Goal: Task Accomplishment & Management: Use online tool/utility

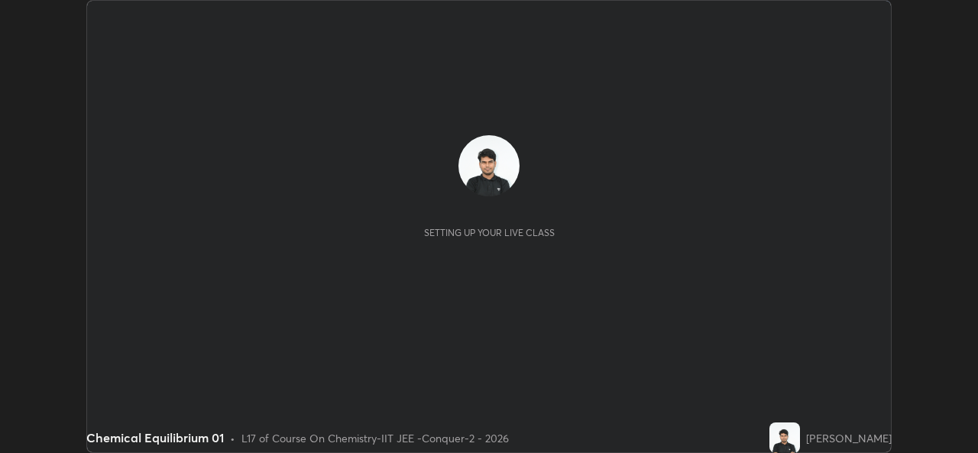
scroll to position [453, 977]
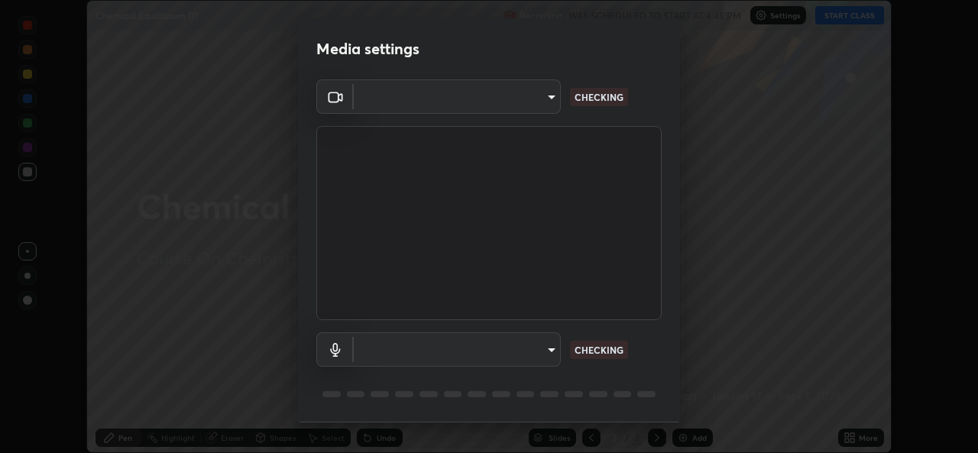
type input "05e0618f62b054dcc40553c7fbd7031c96524e68235480b96fb1515208e4dd7f"
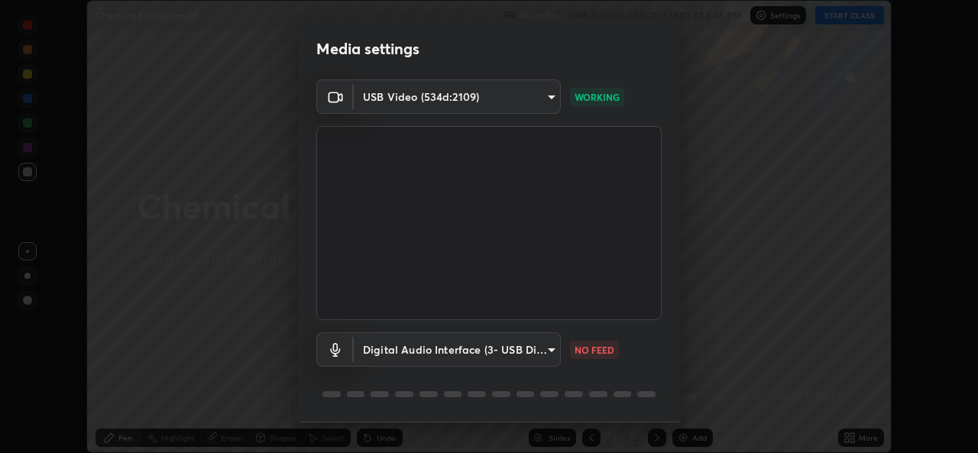
click at [381, 352] on body "Erase all Chemical Equilibrium 01 Recording WAS SCHEDULED TO START AT 4:45 PM S…" at bounding box center [489, 226] width 978 height 453
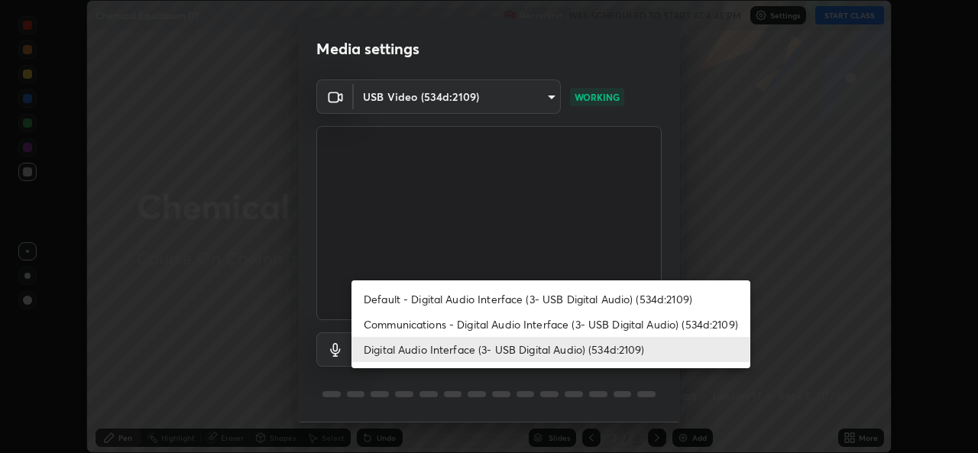
click at [386, 325] on li "Communications - Digital Audio Interface (3- USB Digital Audio) (534d:2109)" at bounding box center [550, 324] width 399 height 25
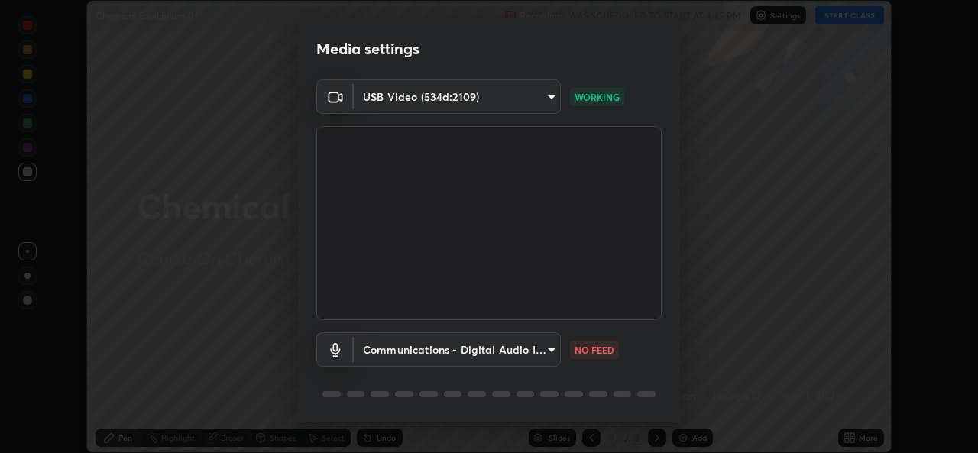
click at [388, 345] on body "Erase all Chemical Equilibrium 01 Recording WAS SCHEDULED TO START AT 4:45 PM S…" at bounding box center [489, 226] width 978 height 453
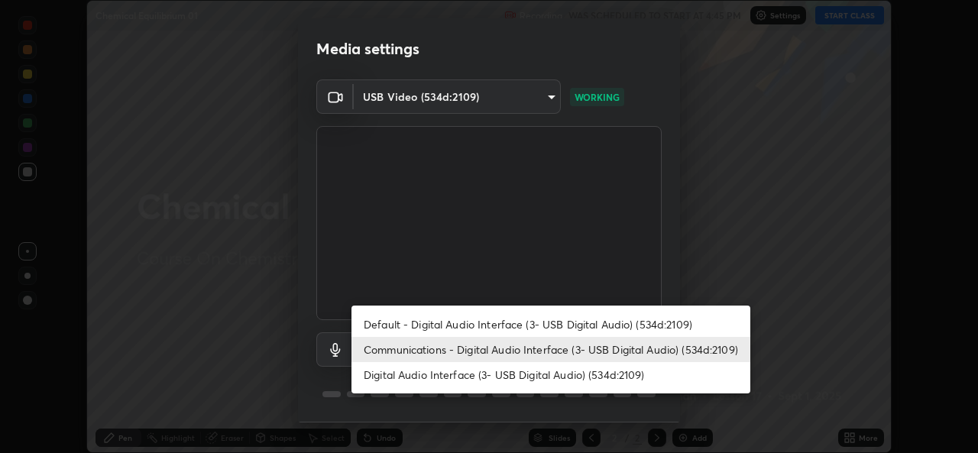
click at [385, 376] on li "Digital Audio Interface (3- USB Digital Audio) (534d:2109)" at bounding box center [550, 374] width 399 height 25
type input "9f550be56df35a7777e3246738e18588b2dd511c7d191a0186286be3b08ef4d4"
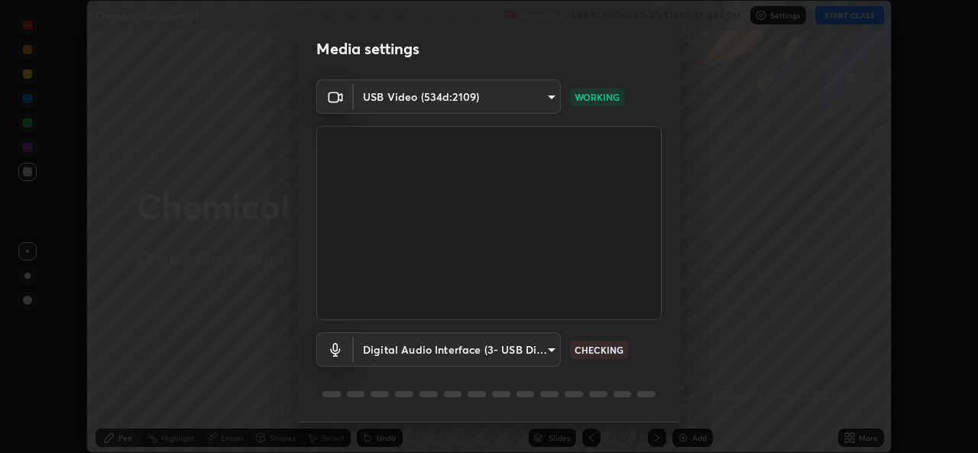
click at [633, 406] on div "Digital Audio Interface (3- USB Digital Audio) (534d:2109) 9f550be56df35a7777e3…" at bounding box center [488, 371] width 345 height 102
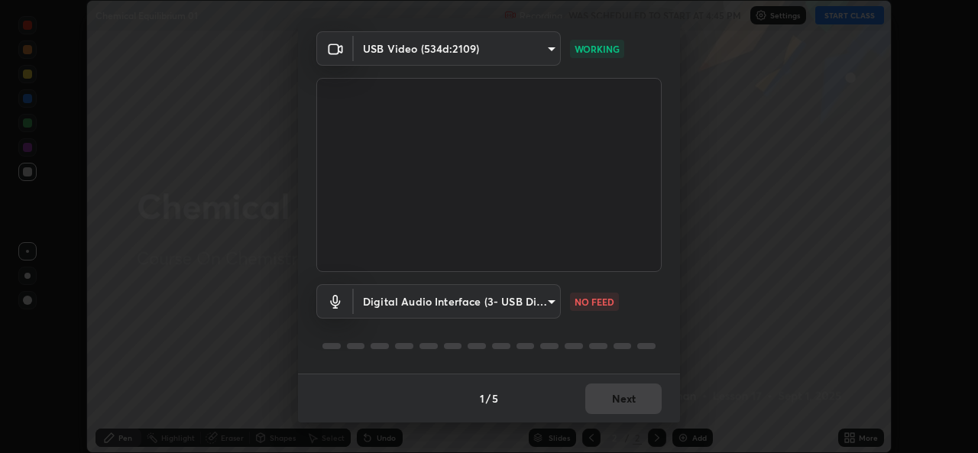
click at [523, 301] on body "Erase all Chemical Equilibrium 01 Recording WAS SCHEDULED TO START AT 4:45 PM S…" at bounding box center [489, 226] width 978 height 453
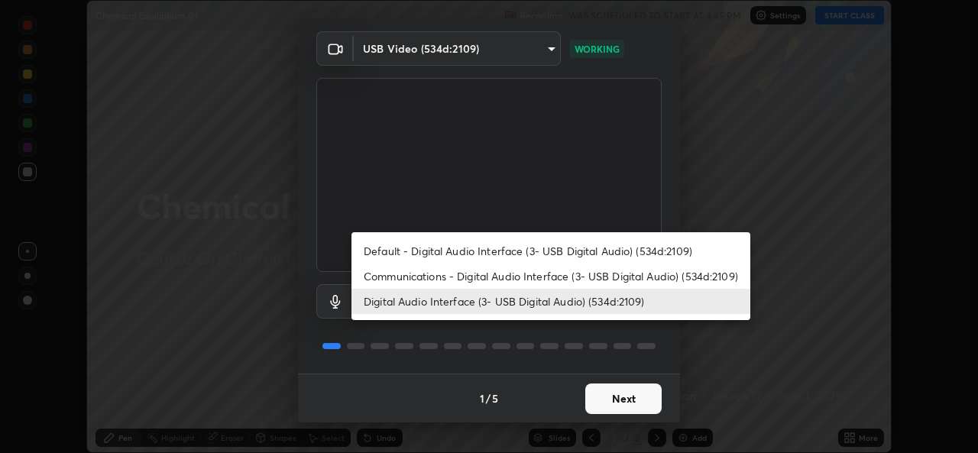
click at [623, 393] on div at bounding box center [489, 226] width 978 height 453
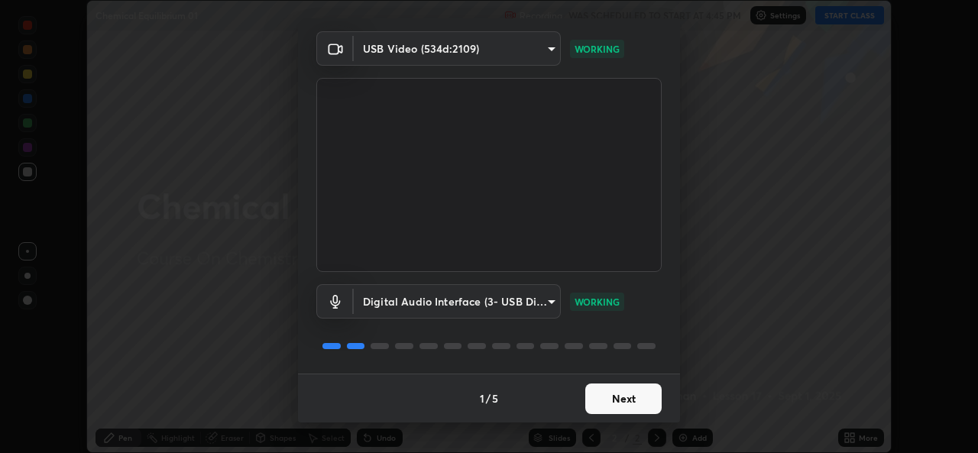
click at [636, 395] on div "Default - Digital Audio Interface (3- USB Digital Audio) (534d:2109) Communicat…" at bounding box center [489, 226] width 978 height 453
click at [643, 401] on button "Next" at bounding box center [623, 399] width 76 height 31
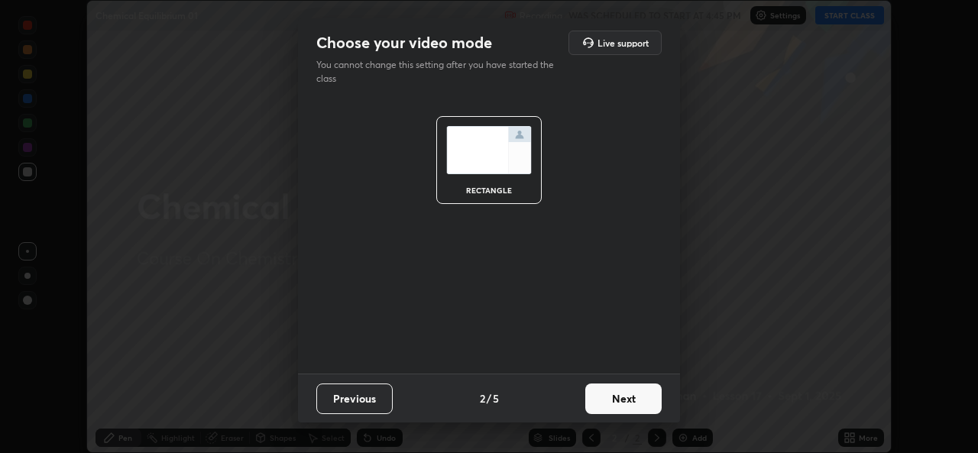
scroll to position [0, 0]
click at [648, 400] on button "Next" at bounding box center [623, 399] width 76 height 31
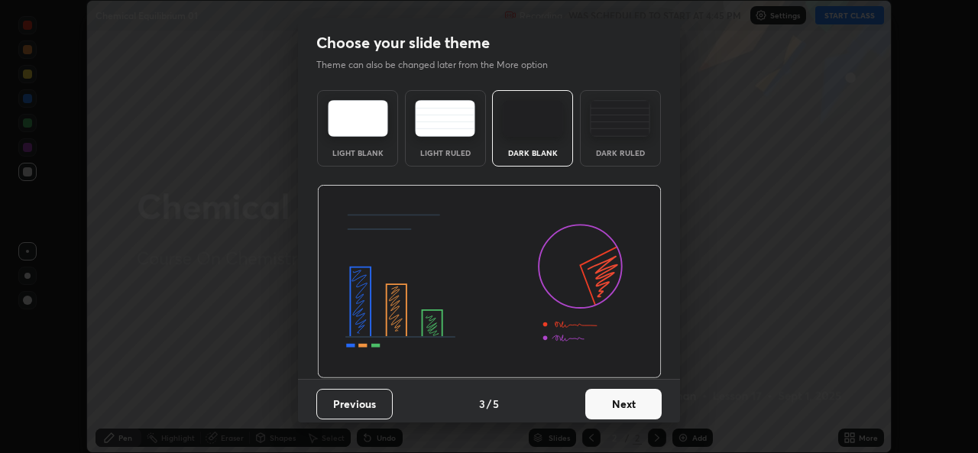
click at [653, 401] on button "Next" at bounding box center [623, 404] width 76 height 31
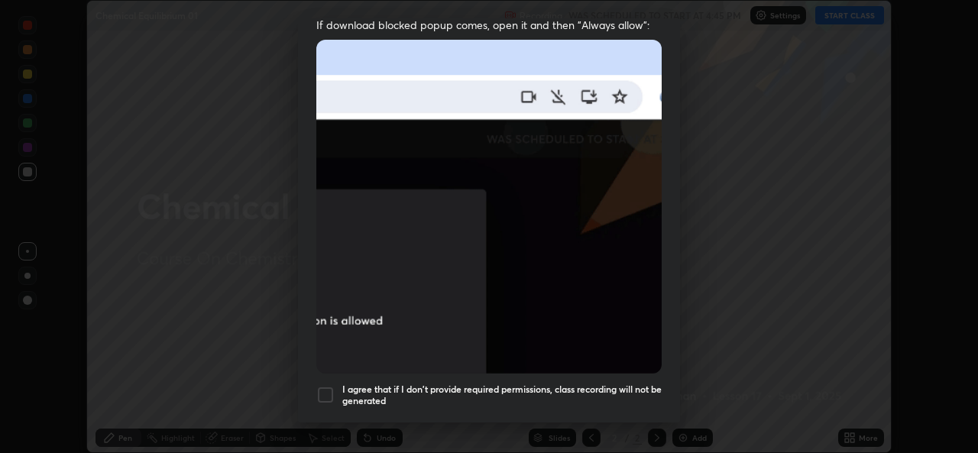
scroll to position [360, 0]
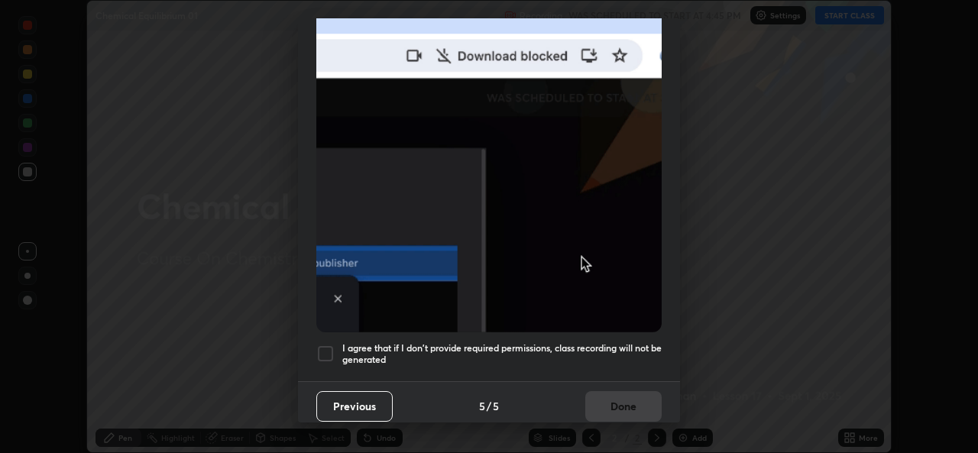
click at [323, 345] on div at bounding box center [325, 354] width 18 height 18
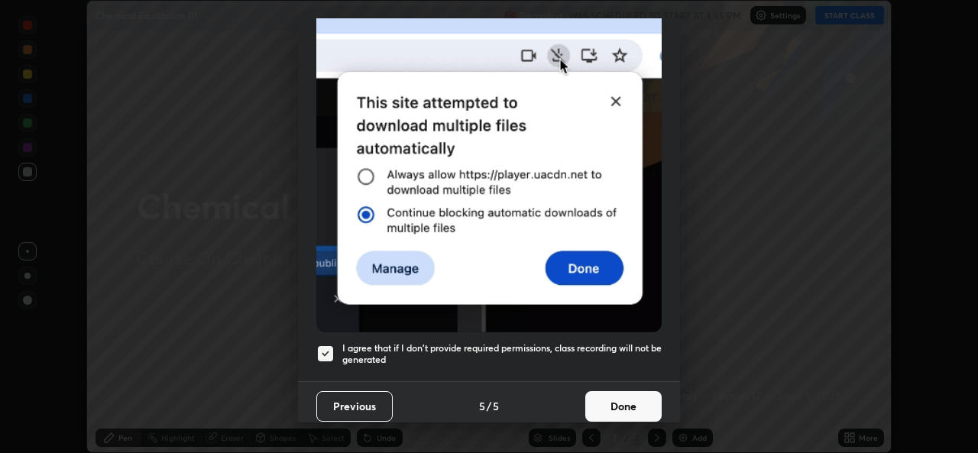
click at [611, 391] on button "Done" at bounding box center [623, 406] width 76 height 31
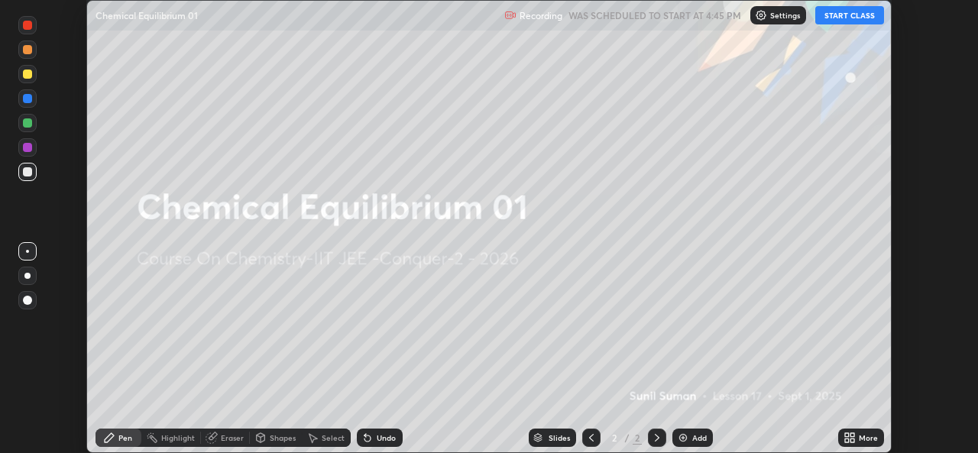
click at [839, 433] on div "More" at bounding box center [861, 438] width 46 height 18
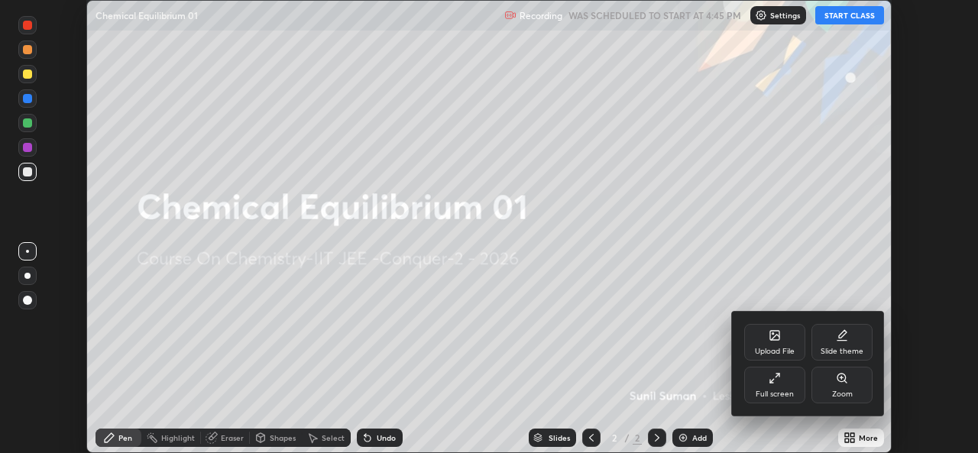
click at [760, 344] on div "Upload File" at bounding box center [774, 342] width 61 height 37
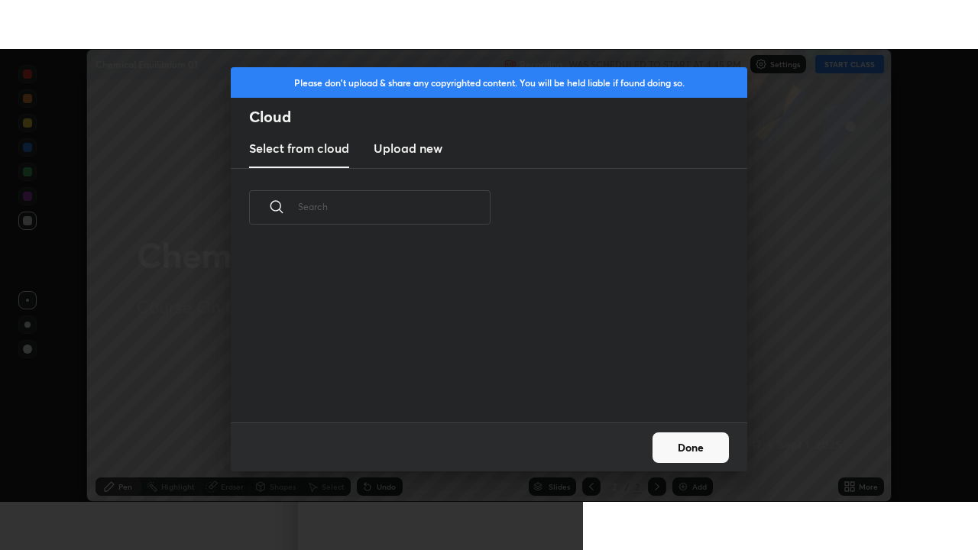
scroll to position [176, 491]
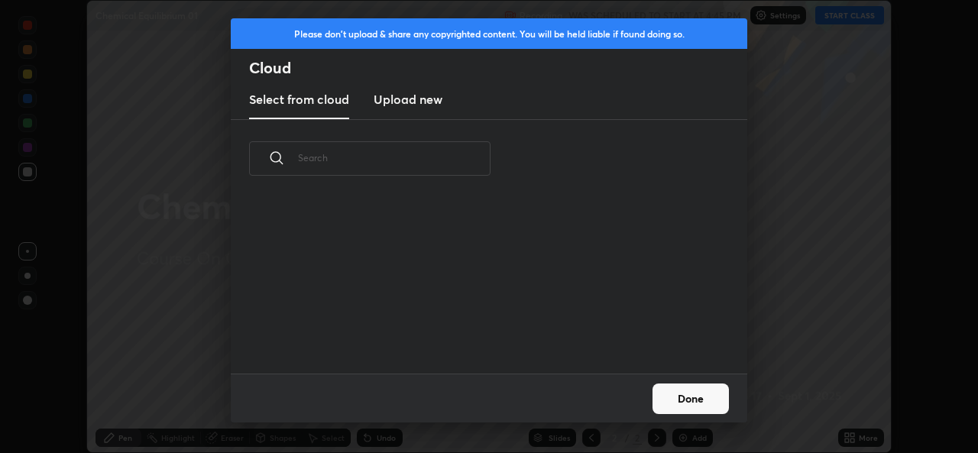
click at [415, 99] on h3 "Upload new" at bounding box center [408, 99] width 69 height 18
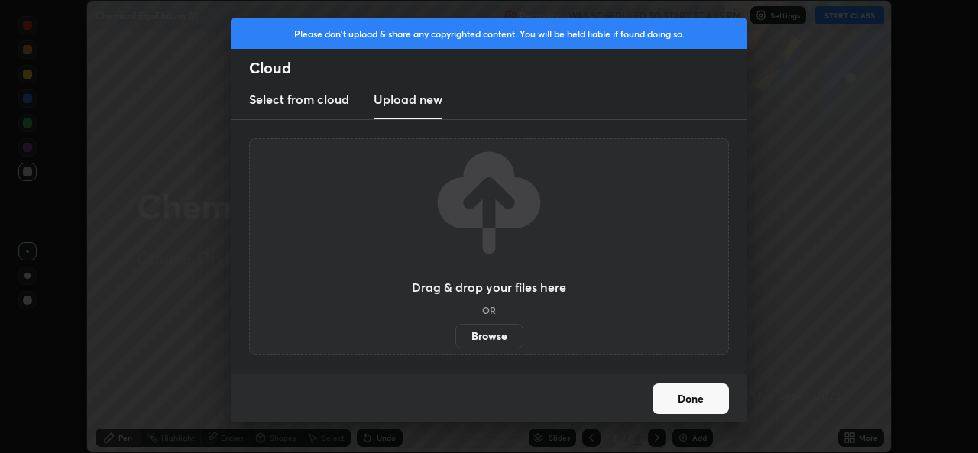
click at [481, 325] on label "Browse" at bounding box center [489, 336] width 68 height 24
click at [455, 325] on input "Browse" at bounding box center [455, 336] width 0 height 24
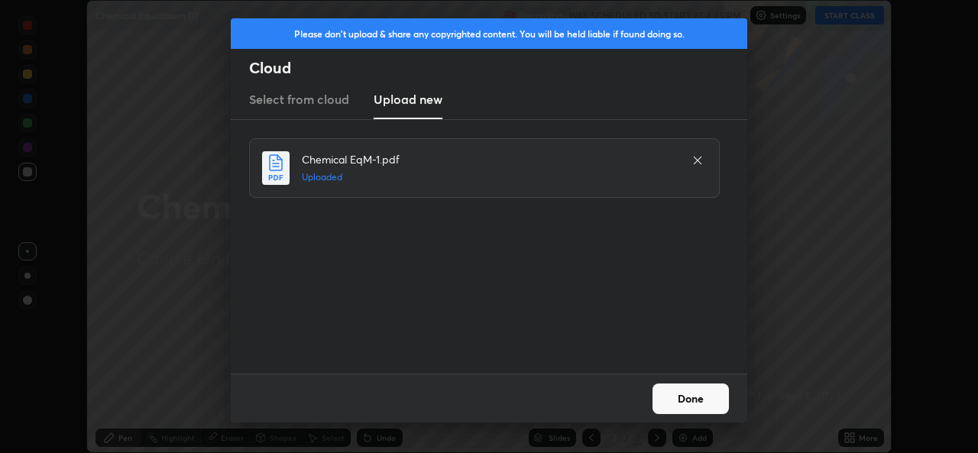
click at [686, 407] on button "Done" at bounding box center [691, 399] width 76 height 31
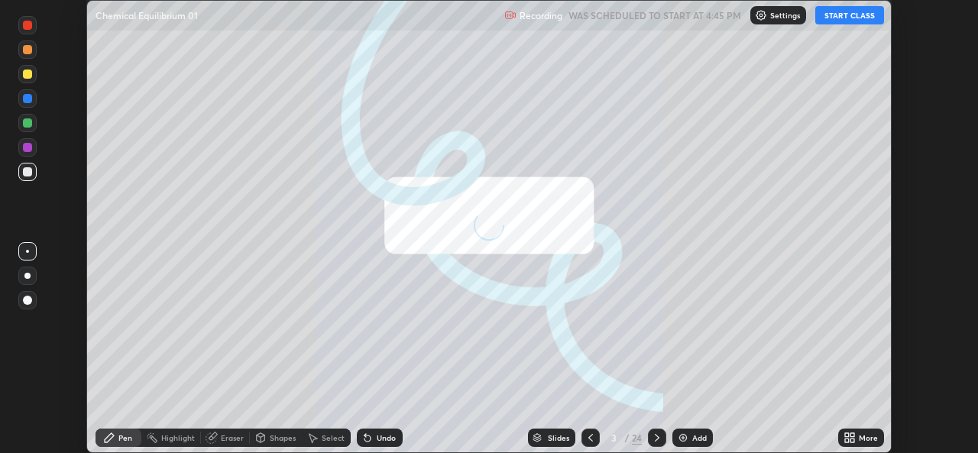
click at [852, 441] on icon at bounding box center [852, 441] width 4 height 4
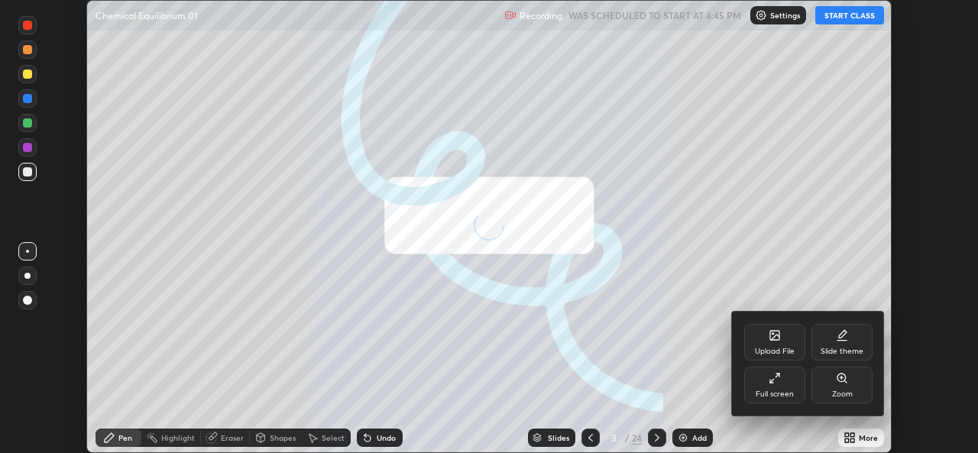
click at [792, 392] on div "Full screen" at bounding box center [775, 394] width 38 height 8
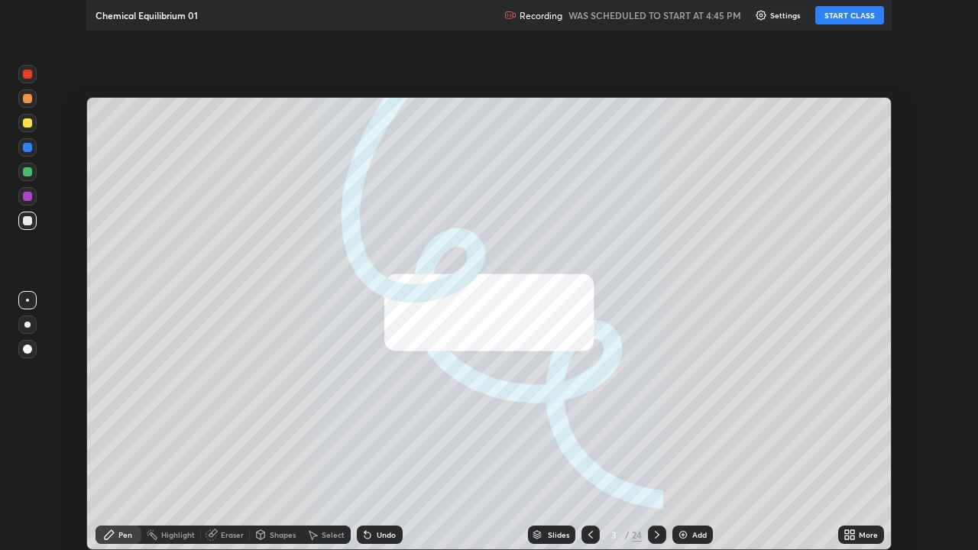
scroll to position [550, 978]
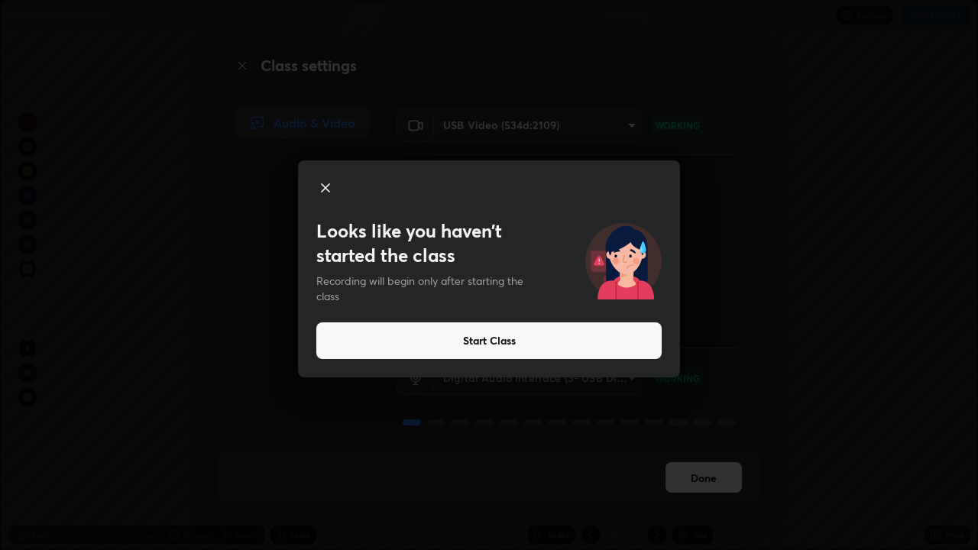
click at [332, 189] on icon at bounding box center [325, 188] width 18 height 18
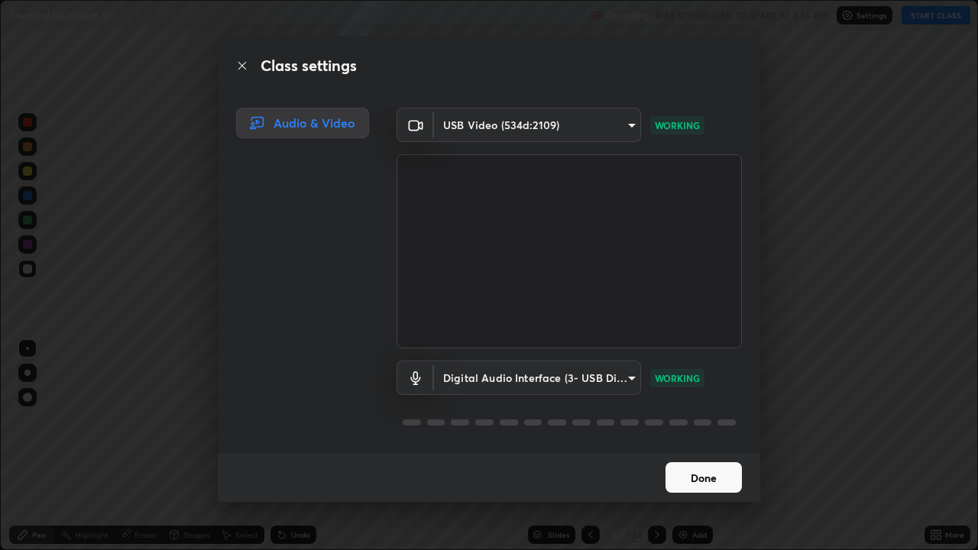
click at [689, 452] on button "Done" at bounding box center [704, 477] width 76 height 31
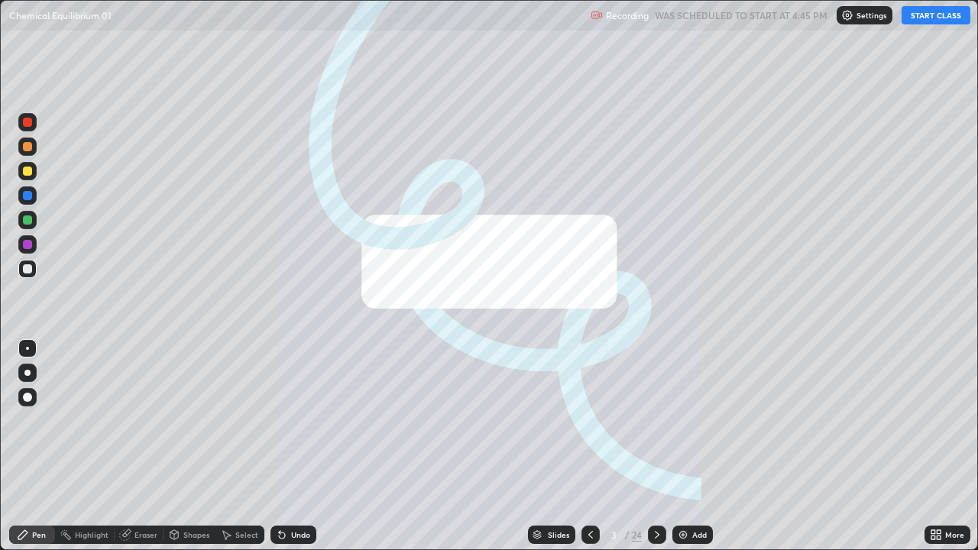
click at [682, 452] on img at bounding box center [683, 535] width 12 height 12
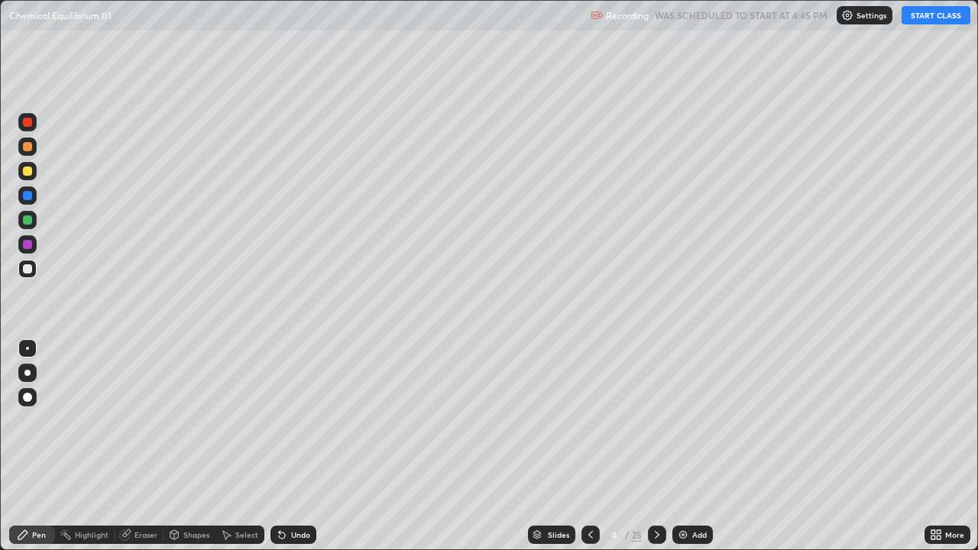
click at [915, 18] on button "START CLASS" at bounding box center [936, 15] width 69 height 18
click at [914, 15] on button "START CLASS" at bounding box center [936, 15] width 69 height 18
click at [28, 172] on div at bounding box center [27, 171] width 9 height 9
click at [19, 267] on div at bounding box center [27, 269] width 18 height 18
click at [677, 452] on img at bounding box center [683, 535] width 12 height 12
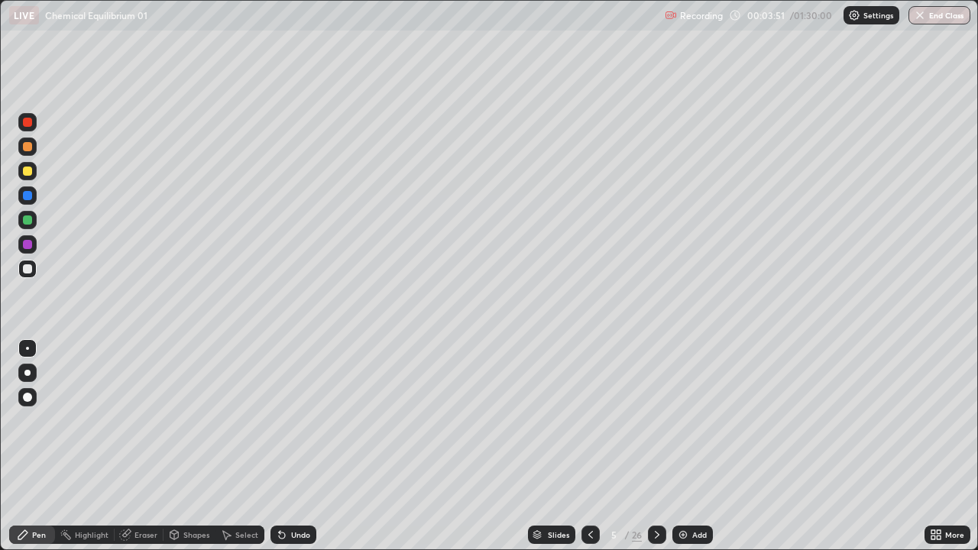
click at [25, 169] on div at bounding box center [27, 171] width 9 height 9
click at [26, 267] on div at bounding box center [27, 268] width 9 height 9
click at [23, 172] on div at bounding box center [27, 171] width 9 height 9
click at [28, 267] on div at bounding box center [27, 268] width 9 height 9
click at [28, 269] on div at bounding box center [27, 268] width 9 height 9
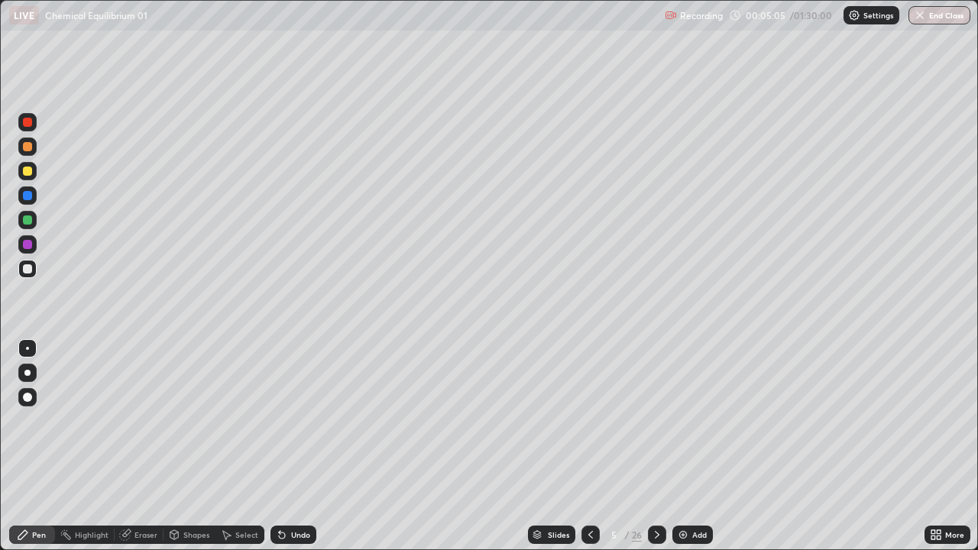
click at [24, 147] on div at bounding box center [27, 146] width 9 height 9
click at [678, 452] on img at bounding box center [683, 535] width 12 height 12
click at [29, 271] on div at bounding box center [27, 268] width 9 height 9
click at [28, 174] on div at bounding box center [27, 171] width 9 height 9
click at [24, 149] on div at bounding box center [27, 146] width 9 height 9
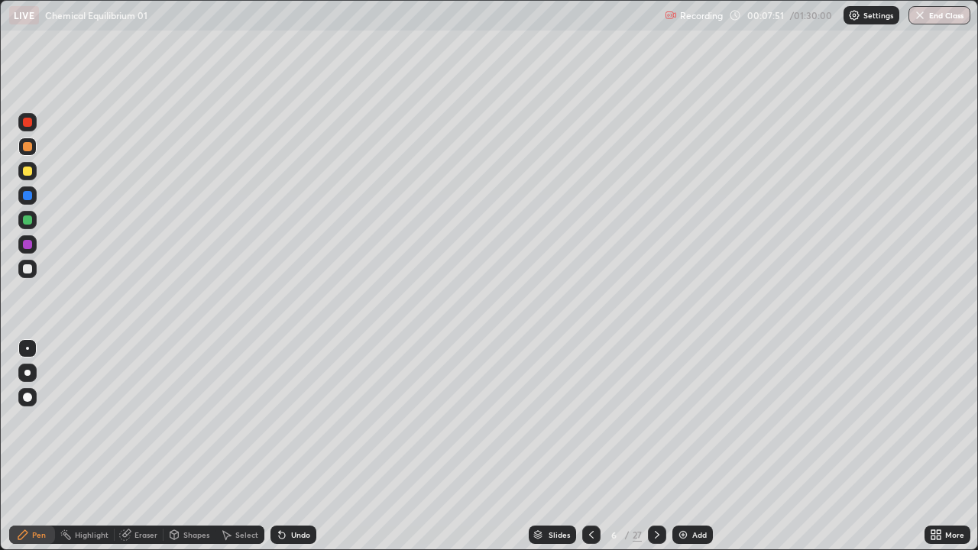
click at [29, 173] on div at bounding box center [27, 171] width 9 height 9
click at [27, 147] on div at bounding box center [27, 146] width 9 height 9
click at [24, 268] on div at bounding box center [27, 268] width 9 height 9
click at [26, 151] on div at bounding box center [27, 146] width 9 height 9
click at [27, 270] on div at bounding box center [27, 268] width 9 height 9
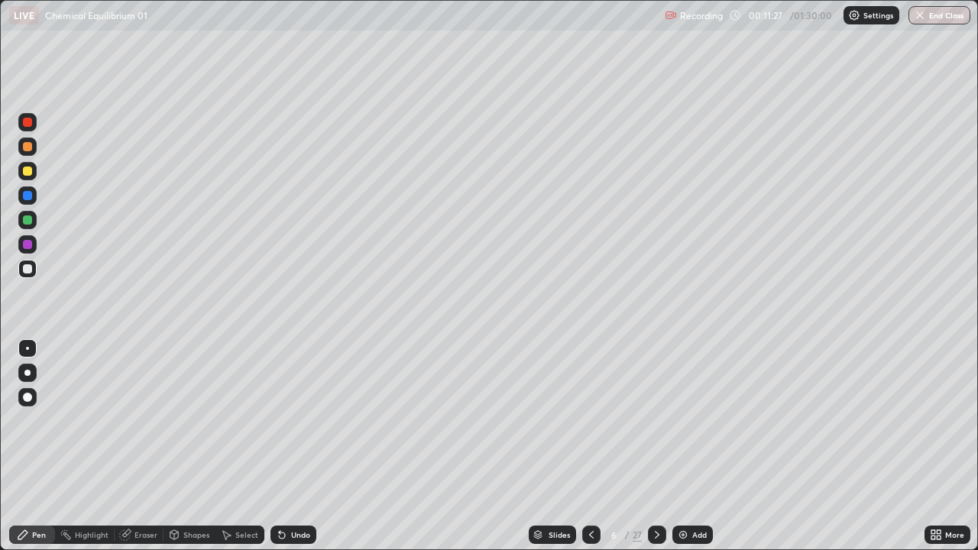
click at [684, 452] on div "Add" at bounding box center [692, 535] width 40 height 18
click at [589, 452] on icon at bounding box center [591, 535] width 12 height 12
click at [656, 452] on icon at bounding box center [657, 535] width 12 height 12
click at [28, 271] on div at bounding box center [27, 268] width 9 height 9
click at [21, 267] on div at bounding box center [27, 269] width 18 height 18
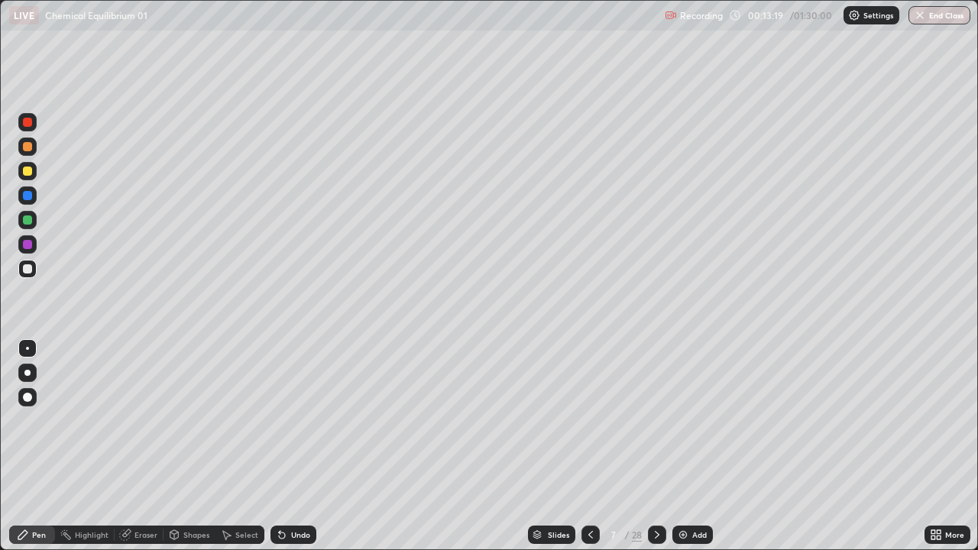
click at [27, 173] on div at bounding box center [27, 171] width 9 height 9
click at [26, 148] on div at bounding box center [27, 146] width 9 height 9
click at [284, 452] on icon at bounding box center [282, 535] width 12 height 12
click at [28, 172] on div at bounding box center [27, 171] width 9 height 9
click at [279, 452] on icon at bounding box center [280, 532] width 2 height 2
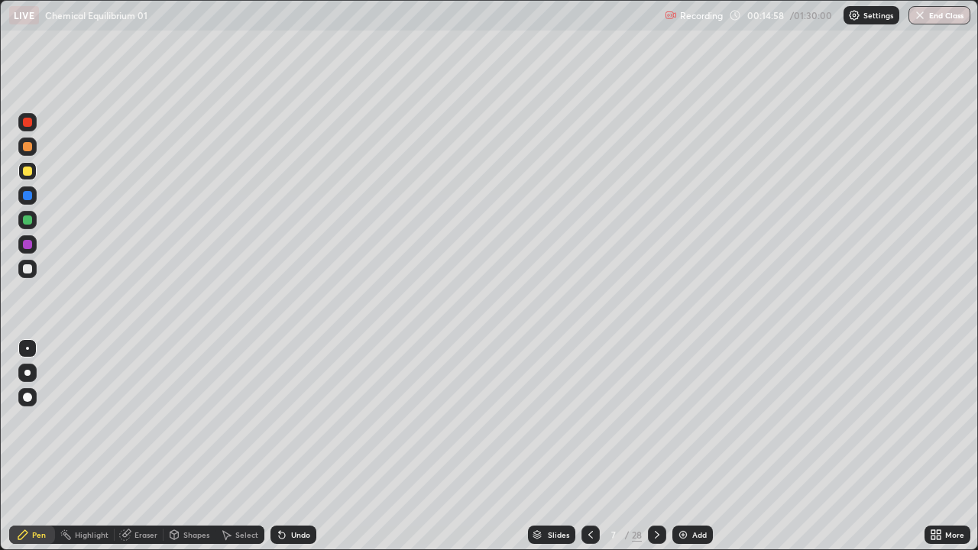
click at [279, 452] on icon at bounding box center [280, 532] width 2 height 2
click at [291, 452] on div "Undo" at bounding box center [293, 535] width 46 height 18
click at [26, 268] on div at bounding box center [27, 268] width 9 height 9
click at [682, 452] on img at bounding box center [683, 535] width 12 height 12
click at [27, 270] on div at bounding box center [27, 268] width 9 height 9
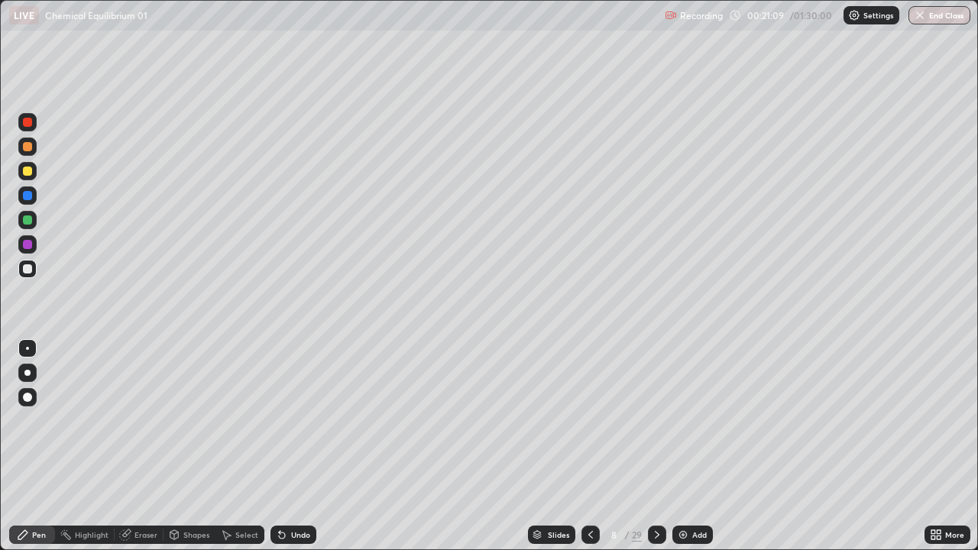
click at [25, 169] on div at bounding box center [27, 171] width 9 height 9
click at [28, 150] on div at bounding box center [27, 146] width 9 height 9
click at [27, 220] on div at bounding box center [27, 219] width 9 height 9
click at [25, 148] on div at bounding box center [27, 146] width 9 height 9
click at [28, 169] on div at bounding box center [27, 171] width 9 height 9
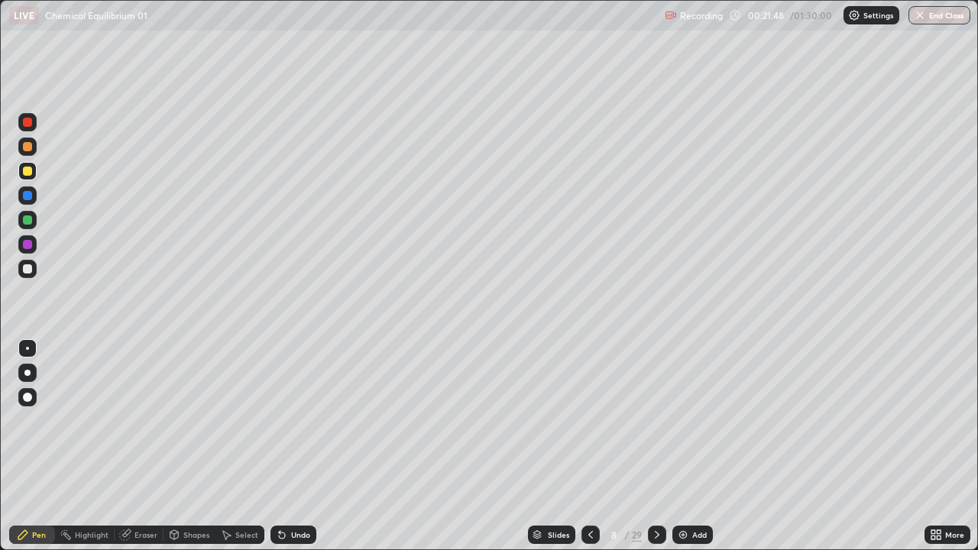
click at [289, 452] on div "Undo" at bounding box center [293, 535] width 46 height 18
click at [31, 270] on div at bounding box center [27, 268] width 9 height 9
click at [29, 168] on div at bounding box center [27, 171] width 9 height 9
click at [28, 147] on div at bounding box center [27, 146] width 9 height 9
click at [28, 167] on div at bounding box center [27, 171] width 9 height 9
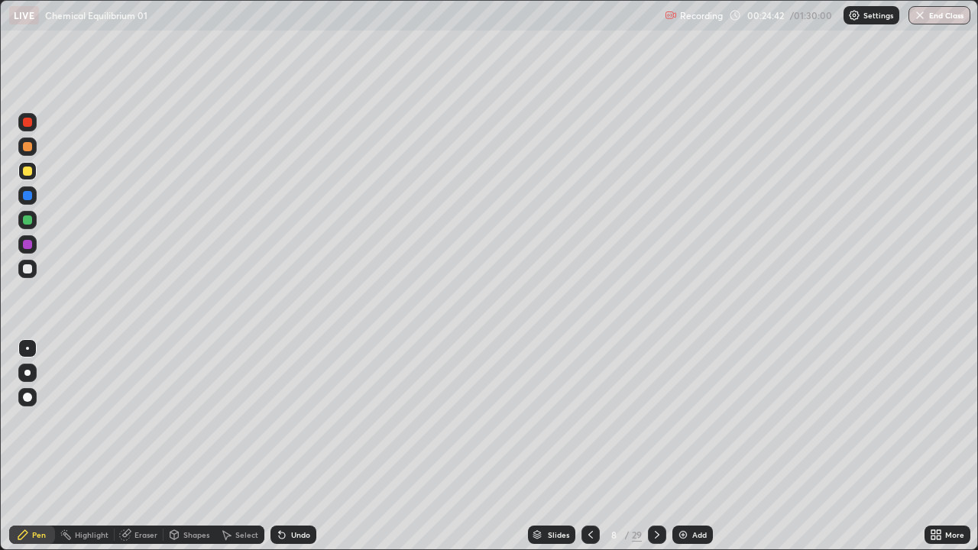
click at [279, 452] on icon at bounding box center [280, 532] width 2 height 2
click at [686, 452] on div "Add" at bounding box center [692, 535] width 40 height 18
click at [591, 452] on icon at bounding box center [590, 535] width 5 height 8
click at [28, 273] on div at bounding box center [27, 268] width 9 height 9
click at [674, 452] on div "Add" at bounding box center [693, 535] width 40 height 18
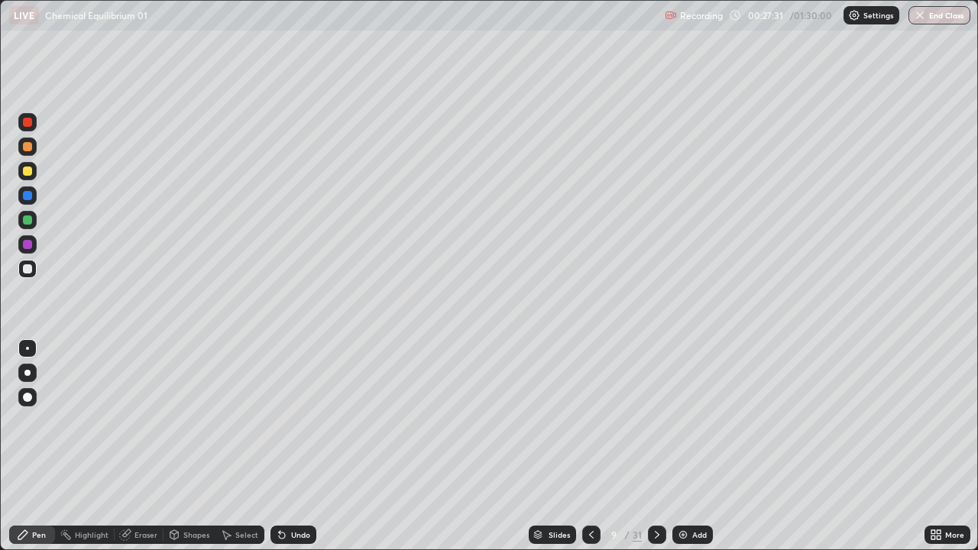
click at [279, 452] on icon at bounding box center [282, 536] width 6 height 6
click at [280, 452] on icon at bounding box center [282, 536] width 6 height 6
click at [287, 452] on div "Undo" at bounding box center [293, 535] width 46 height 18
click at [25, 147] on div at bounding box center [27, 146] width 9 height 9
click at [24, 171] on div at bounding box center [27, 171] width 9 height 9
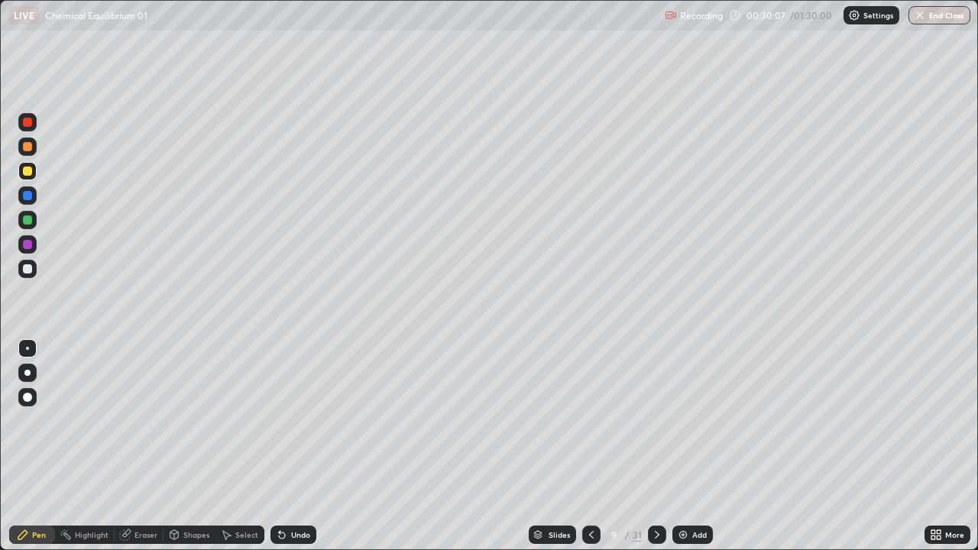
click at [24, 146] on div at bounding box center [27, 146] width 9 height 9
click at [675, 452] on div "Add" at bounding box center [692, 535] width 40 height 18
click at [28, 271] on div at bounding box center [27, 268] width 9 height 9
click at [279, 452] on icon at bounding box center [280, 532] width 2 height 2
click at [287, 452] on div "Undo" at bounding box center [293, 535] width 46 height 18
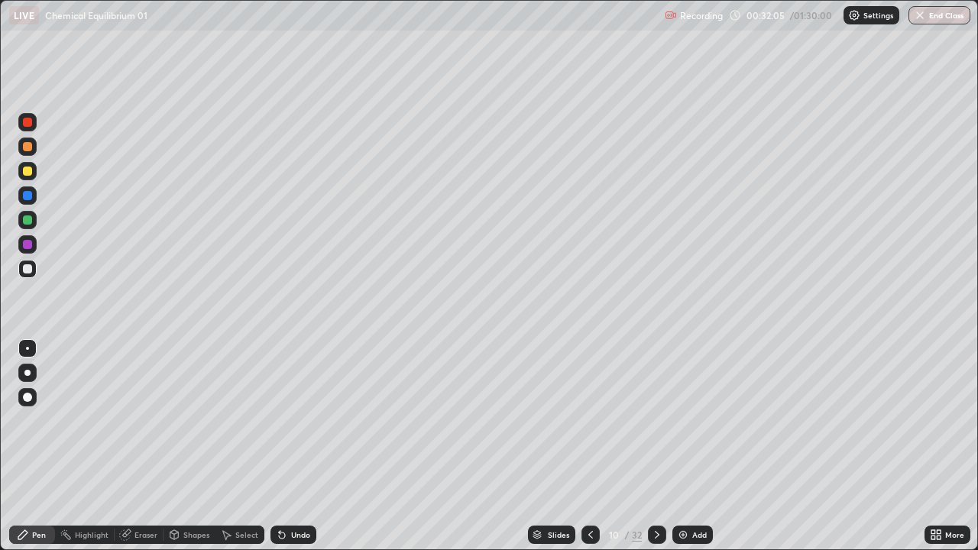
click at [279, 452] on icon at bounding box center [280, 532] width 2 height 2
click at [26, 169] on div at bounding box center [27, 171] width 9 height 9
click at [26, 148] on div at bounding box center [27, 146] width 9 height 9
click at [684, 452] on img at bounding box center [683, 535] width 12 height 12
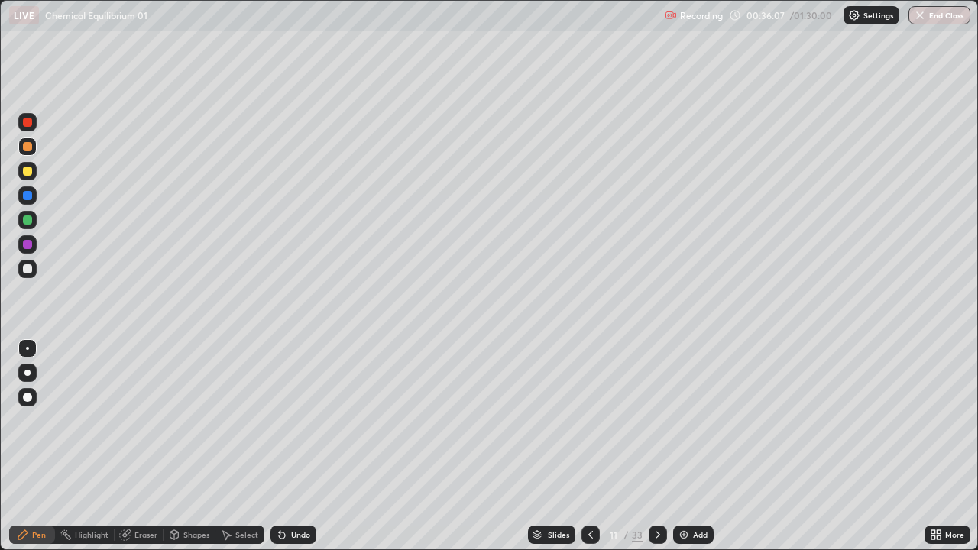
click at [28, 271] on div at bounding box center [27, 268] width 9 height 9
click at [589, 452] on icon at bounding box center [591, 535] width 12 height 12
click at [654, 452] on icon at bounding box center [658, 535] width 12 height 12
click at [26, 149] on div at bounding box center [27, 146] width 9 height 9
click at [28, 266] on div at bounding box center [27, 268] width 9 height 9
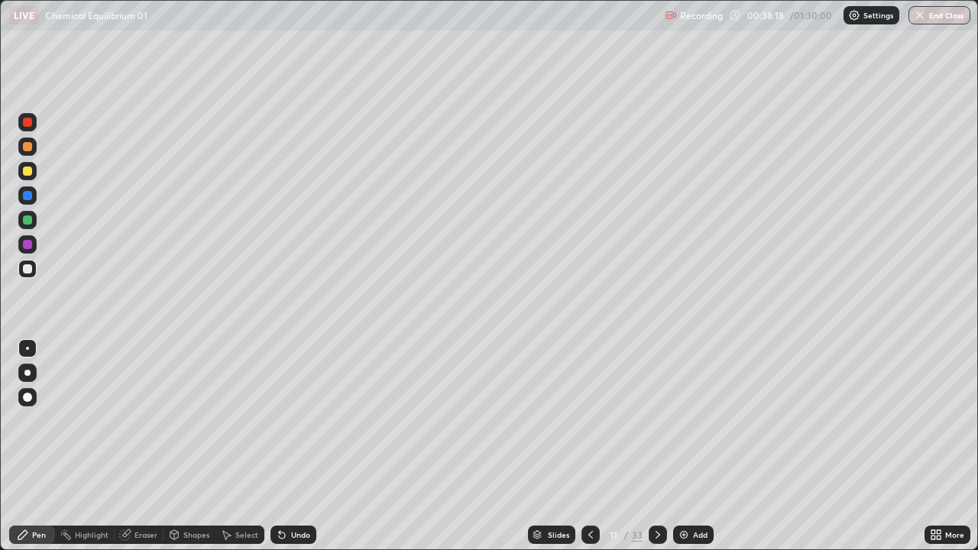
click at [279, 452] on icon at bounding box center [282, 536] width 6 height 6
click at [24, 168] on div at bounding box center [27, 171] width 9 height 9
click at [291, 452] on div "Undo" at bounding box center [293, 535] width 46 height 18
click at [280, 452] on icon at bounding box center [282, 536] width 6 height 6
click at [291, 452] on div "Undo" at bounding box center [300, 535] width 19 height 8
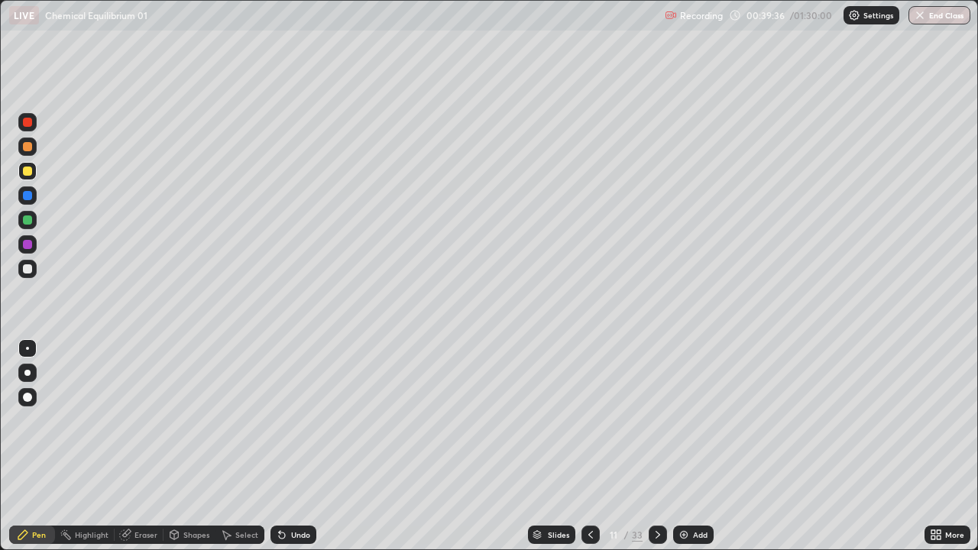
click at [23, 270] on div at bounding box center [27, 268] width 9 height 9
click at [686, 452] on img at bounding box center [684, 535] width 12 height 12
click at [28, 219] on div at bounding box center [27, 219] width 9 height 9
click at [25, 270] on div at bounding box center [27, 268] width 9 height 9
click at [29, 170] on div at bounding box center [27, 171] width 9 height 9
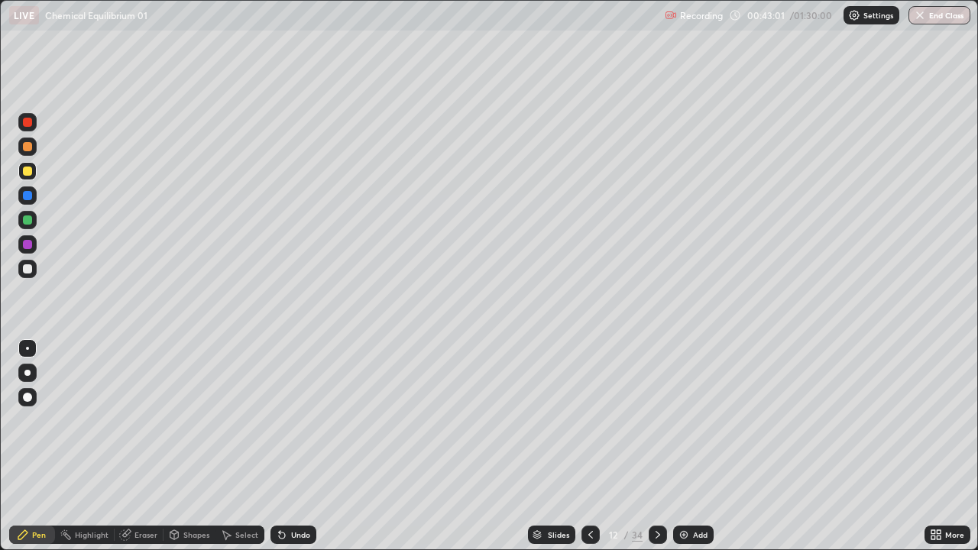
click at [588, 452] on icon at bounding box center [591, 535] width 12 height 12
click at [655, 452] on icon at bounding box center [658, 535] width 12 height 12
click at [28, 270] on div at bounding box center [27, 268] width 9 height 9
click at [279, 452] on icon at bounding box center [282, 536] width 6 height 6
click at [25, 269] on div at bounding box center [27, 268] width 9 height 9
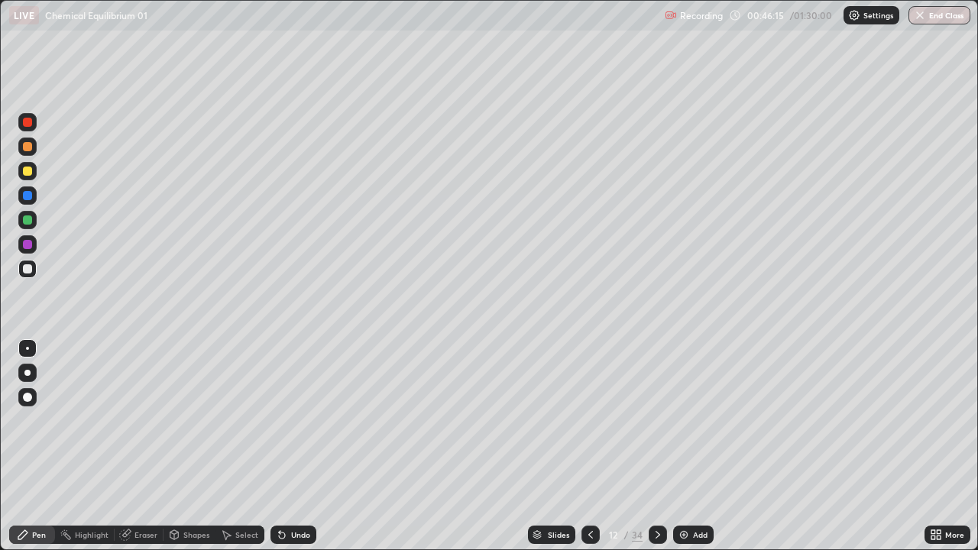
click at [583, 452] on div at bounding box center [590, 535] width 18 height 18
click at [656, 452] on icon at bounding box center [658, 535] width 12 height 12
click at [682, 452] on img at bounding box center [684, 535] width 12 height 12
click at [28, 268] on div at bounding box center [27, 268] width 9 height 9
click at [679, 452] on img at bounding box center [684, 535] width 12 height 12
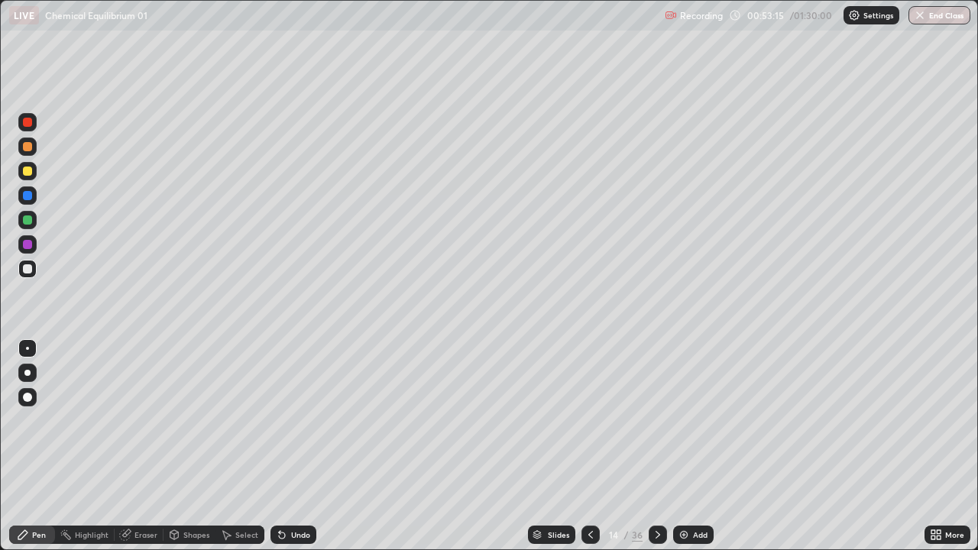
click at [31, 267] on div at bounding box center [27, 268] width 9 height 9
click at [26, 148] on div at bounding box center [27, 146] width 9 height 9
click at [25, 171] on div at bounding box center [27, 171] width 9 height 9
click at [24, 269] on div at bounding box center [27, 268] width 9 height 9
click at [682, 452] on img at bounding box center [684, 535] width 12 height 12
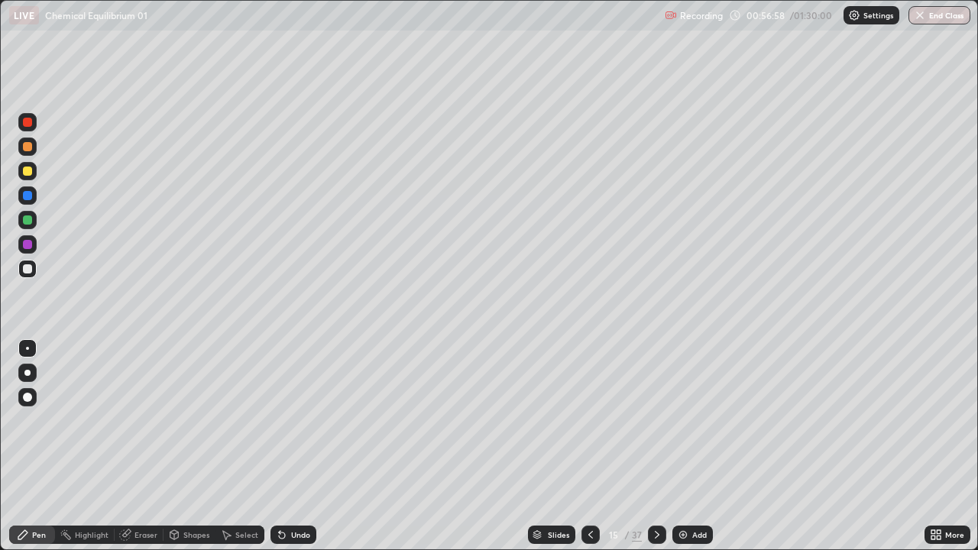
click at [26, 267] on div at bounding box center [27, 268] width 9 height 9
click at [29, 173] on div at bounding box center [27, 171] width 9 height 9
click at [26, 267] on div at bounding box center [27, 268] width 9 height 9
click at [24, 170] on div at bounding box center [27, 171] width 9 height 9
click at [678, 452] on img at bounding box center [683, 535] width 12 height 12
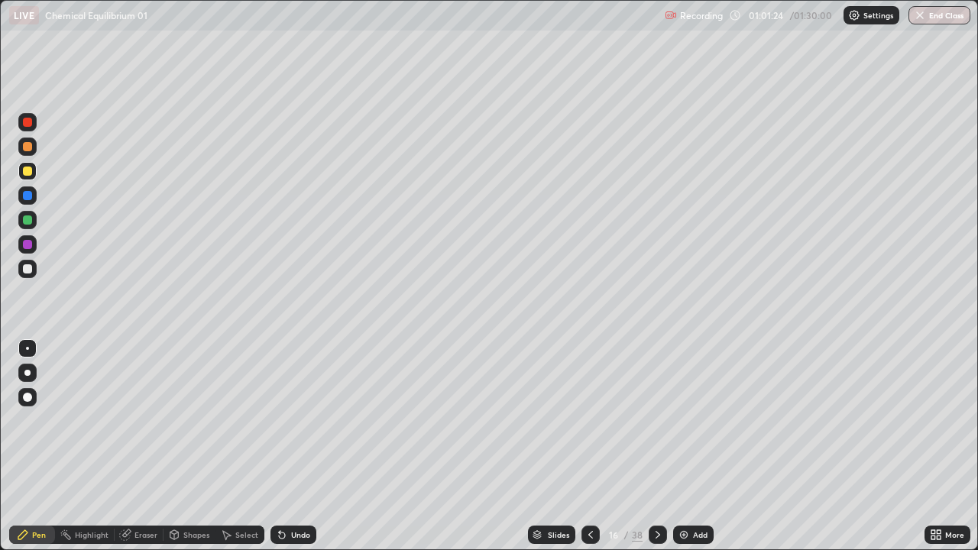
click at [29, 268] on div at bounding box center [27, 268] width 9 height 9
click at [25, 169] on div at bounding box center [27, 171] width 9 height 9
click at [31, 143] on div at bounding box center [27, 146] width 9 height 9
click at [279, 452] on icon at bounding box center [282, 536] width 6 height 6
click at [28, 269] on div at bounding box center [27, 268] width 9 height 9
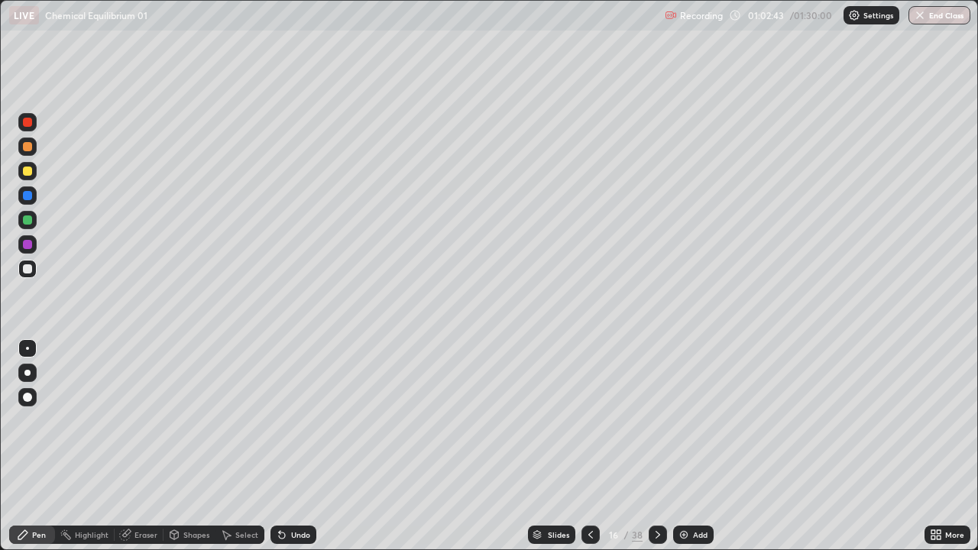
click at [21, 147] on div at bounding box center [27, 147] width 18 height 18
click at [31, 168] on div at bounding box center [27, 171] width 9 height 9
click at [279, 452] on icon at bounding box center [282, 536] width 6 height 6
click at [26, 268] on div at bounding box center [27, 268] width 9 height 9
click at [26, 148] on div at bounding box center [27, 146] width 9 height 9
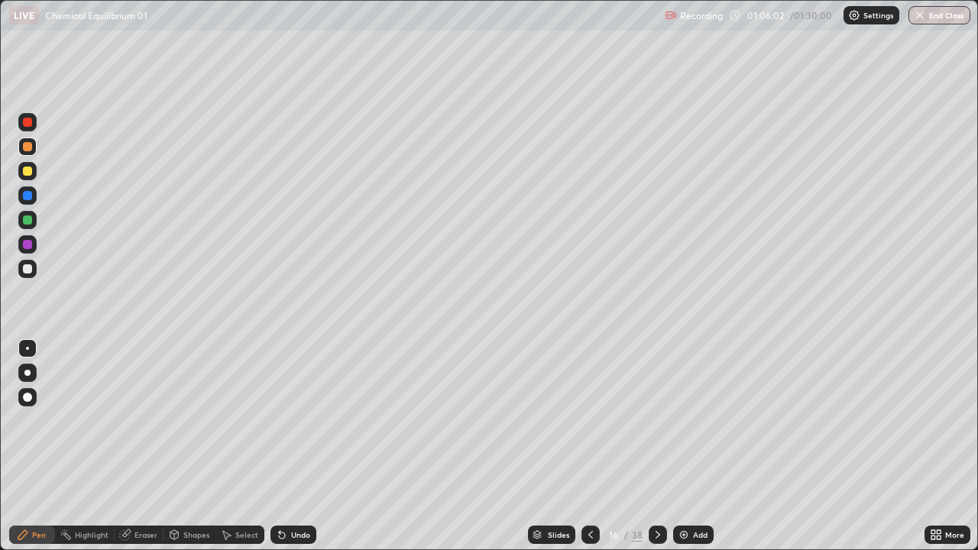
click at [685, 452] on img at bounding box center [684, 535] width 12 height 12
click at [29, 267] on div at bounding box center [27, 268] width 9 height 9
click at [279, 452] on icon at bounding box center [282, 536] width 6 height 6
click at [279, 452] on icon at bounding box center [280, 532] width 2 height 2
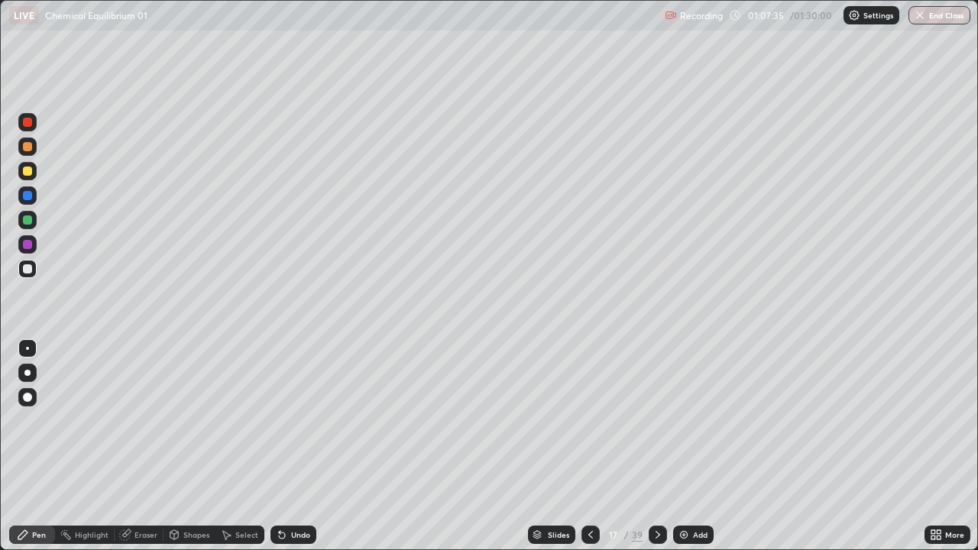
click at [29, 150] on div at bounding box center [27, 146] width 9 height 9
click at [25, 221] on div at bounding box center [27, 219] width 9 height 9
click at [678, 452] on img at bounding box center [684, 535] width 12 height 12
click at [28, 268] on div at bounding box center [27, 268] width 9 height 9
click at [592, 452] on icon at bounding box center [590, 535] width 12 height 12
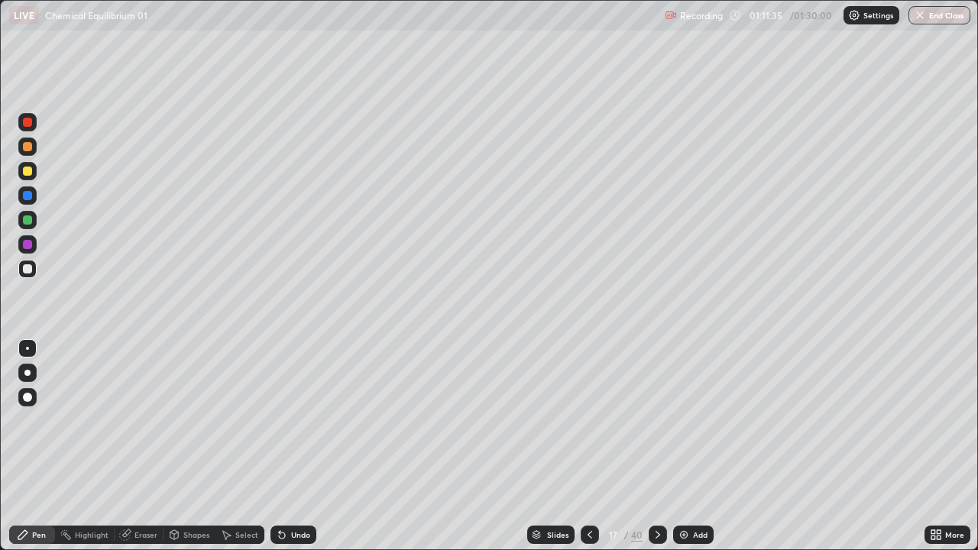
click at [656, 452] on icon at bounding box center [658, 535] width 12 height 12
click at [589, 452] on icon at bounding box center [590, 535] width 12 height 12
click at [662, 452] on icon at bounding box center [658, 535] width 12 height 12
click at [28, 267] on div at bounding box center [27, 268] width 9 height 9
click at [24, 145] on div at bounding box center [27, 146] width 9 height 9
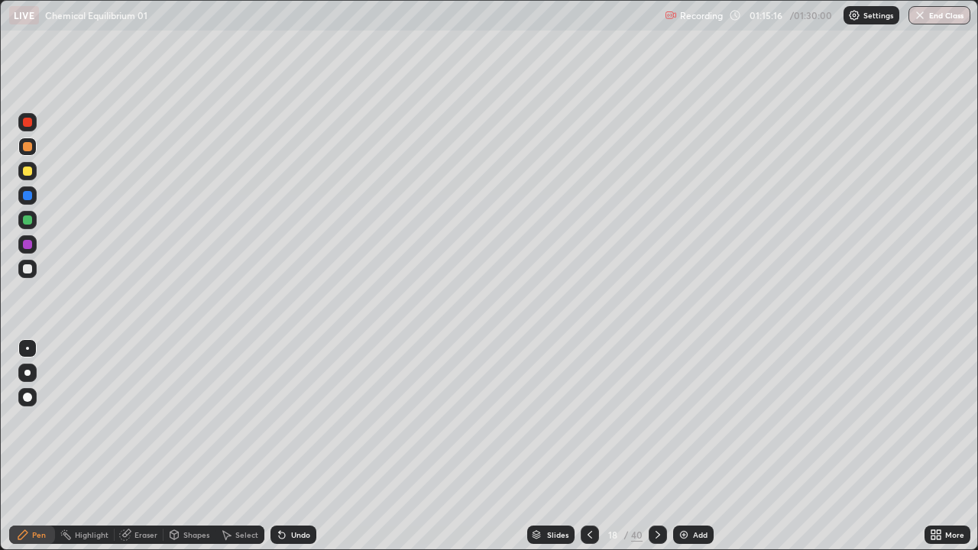
click at [684, 452] on img at bounding box center [684, 535] width 12 height 12
click at [25, 269] on div at bounding box center [27, 268] width 9 height 9
click at [27, 272] on div at bounding box center [27, 268] width 9 height 9
click at [19, 170] on div at bounding box center [27, 171] width 18 height 18
click at [20, 265] on div at bounding box center [27, 269] width 18 height 18
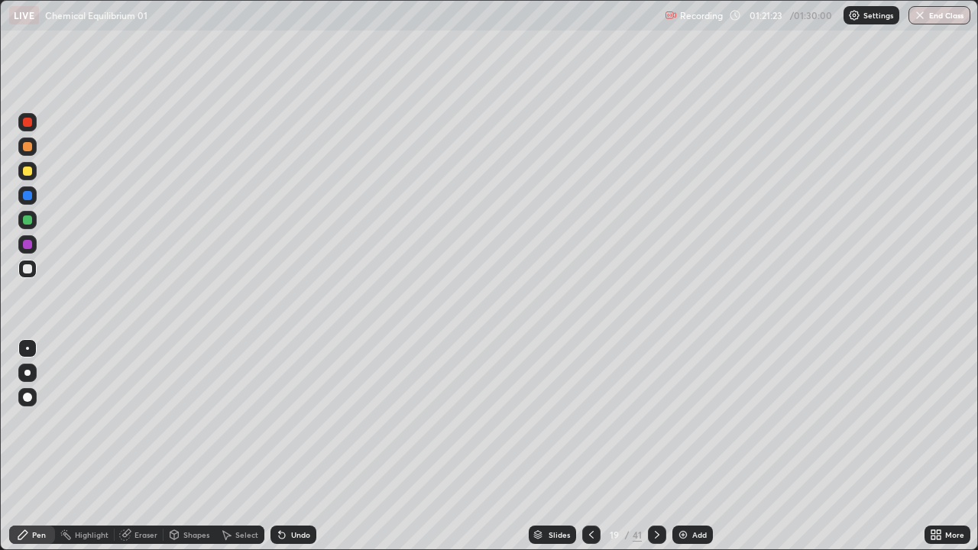
click at [591, 452] on icon at bounding box center [591, 535] width 12 height 12
click at [656, 452] on icon at bounding box center [657, 535] width 12 height 12
click at [41, 452] on div "Pen" at bounding box center [39, 535] width 14 height 8
click at [25, 222] on div at bounding box center [27, 219] width 9 height 9
click at [941, 18] on button "End Class" at bounding box center [940, 15] width 60 height 18
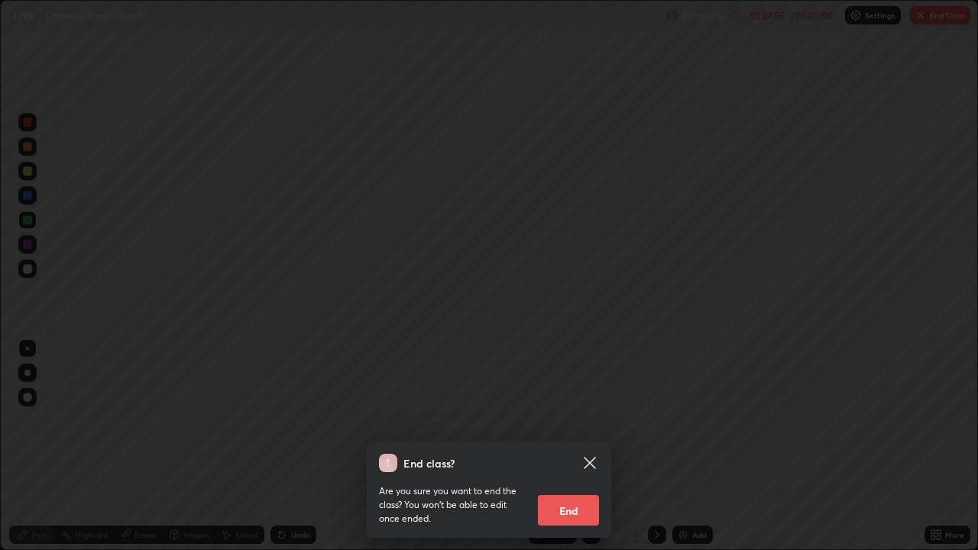
click at [573, 452] on button "End" at bounding box center [568, 510] width 61 height 31
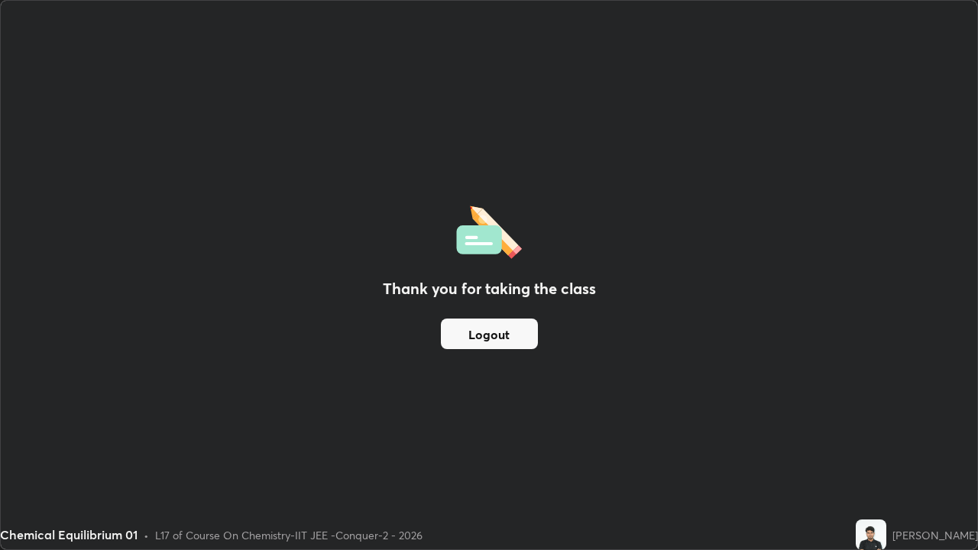
click at [521, 333] on button "Logout" at bounding box center [489, 334] width 97 height 31
